Goal: Task Accomplishment & Management: Complete application form

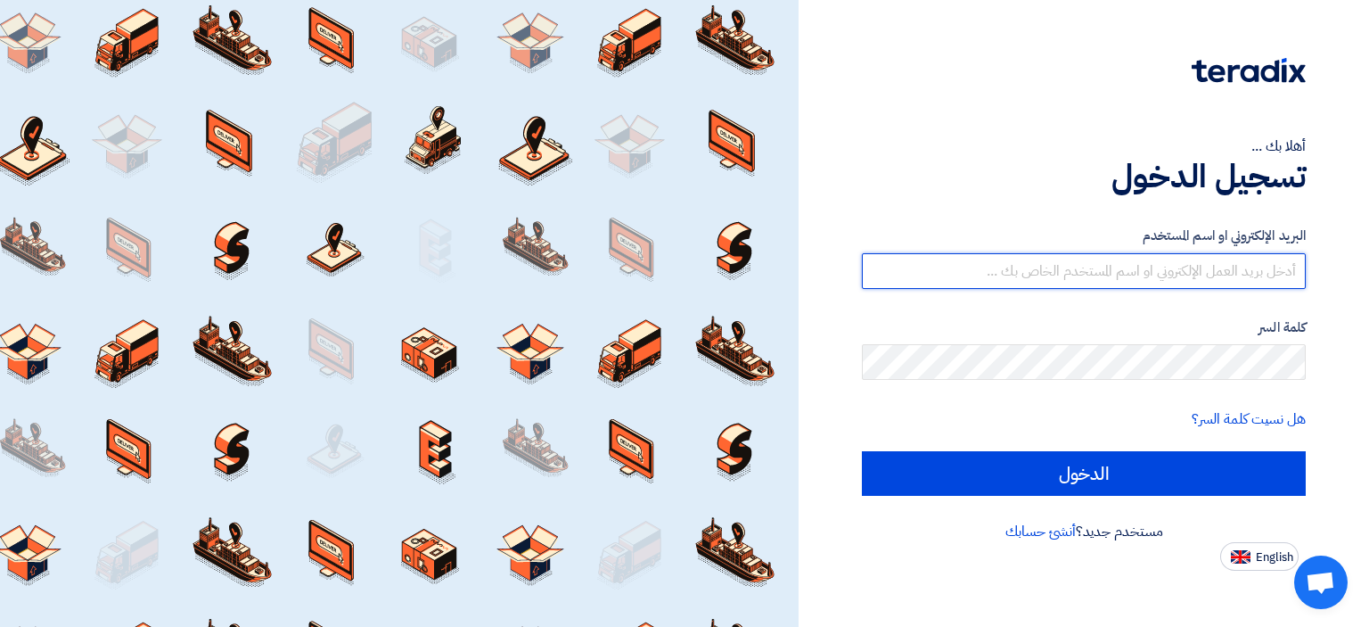
click at [1058, 267] on input "text" at bounding box center [1084, 271] width 444 height 36
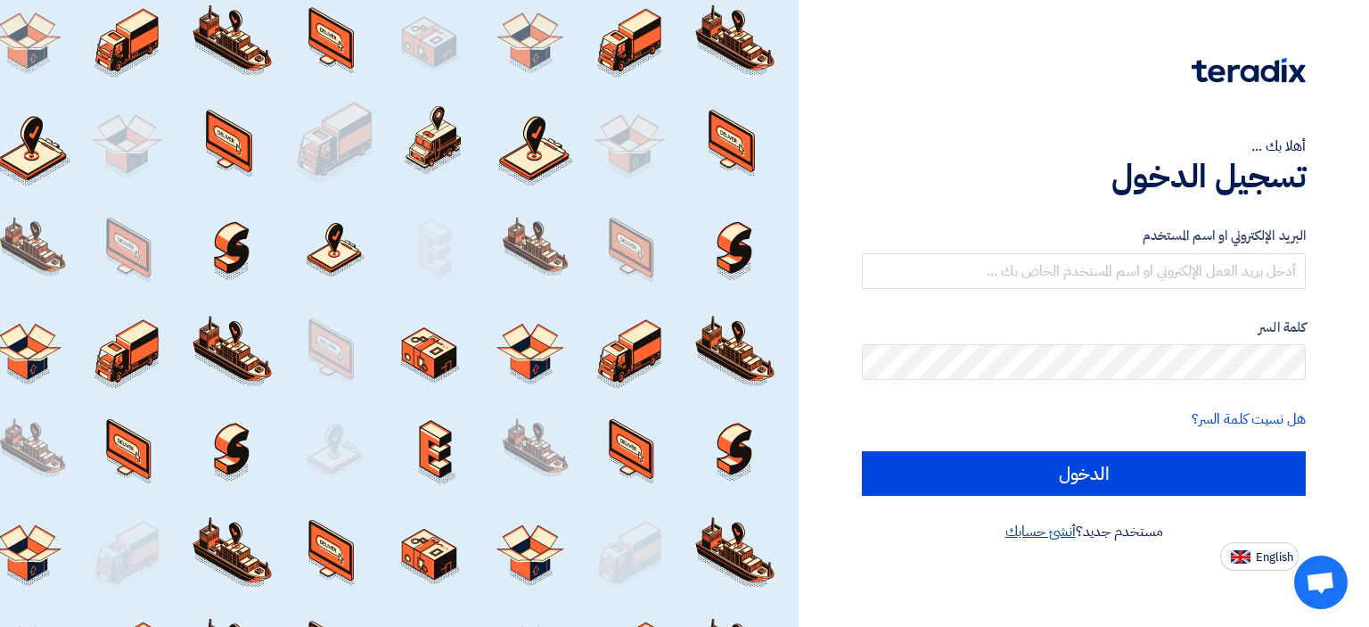
click at [1055, 532] on link "أنشئ حسابك" at bounding box center [1041, 531] width 70 height 21
